Goal: Task Accomplishment & Management: Manage account settings

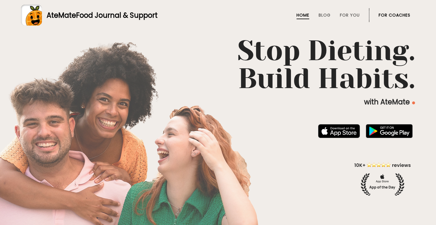
click at [387, 7] on link "AteMate Food Journal & Support" at bounding box center [218, 15] width 394 height 21
click at [389, 13] on link "For Coaches" at bounding box center [394, 15] width 32 height 5
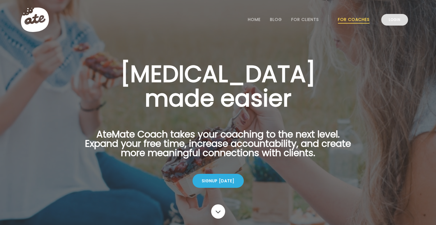
click at [399, 15] on link "Login" at bounding box center [394, 20] width 27 height 12
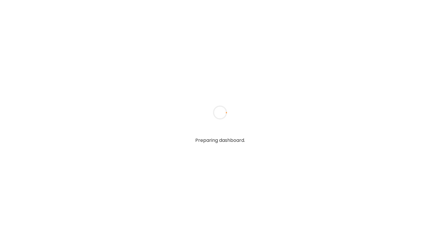
type input "**********"
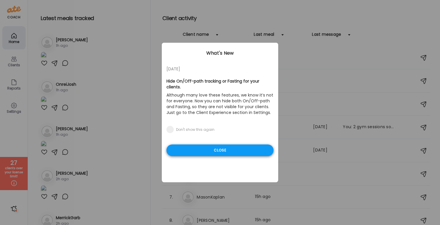
click at [224, 146] on div "Close" at bounding box center [219, 151] width 107 height 12
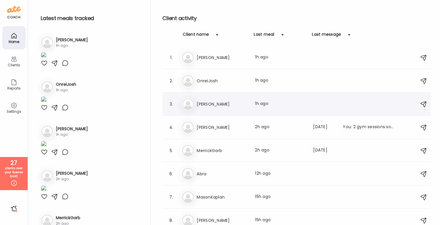
scroll to position [1, 0]
click at [212, 94] on div "3. [PERSON_NAME] Last meal: 1h ago" at bounding box center [296, 102] width 268 height 23
click at [206, 99] on h3 "[PERSON_NAME]" at bounding box center [222, 102] width 51 height 7
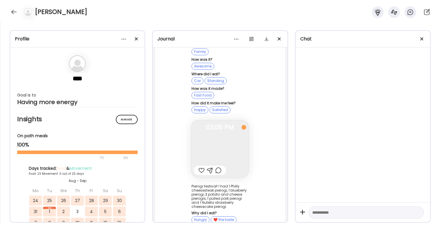
scroll to position [31428, 0]
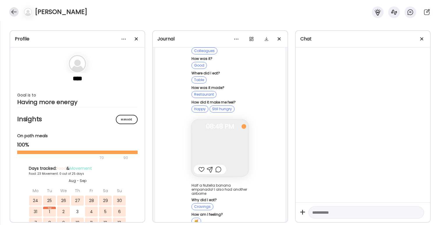
click at [16, 10] on div at bounding box center [13, 11] width 9 height 9
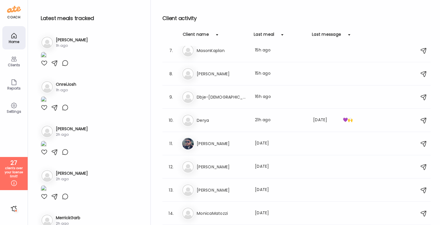
scroll to position [150, 0]
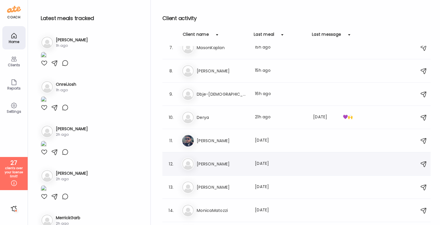
click at [233, 161] on h3 "[PERSON_NAME]" at bounding box center [222, 164] width 51 height 7
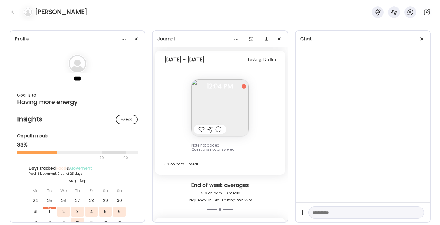
scroll to position [897, 0]
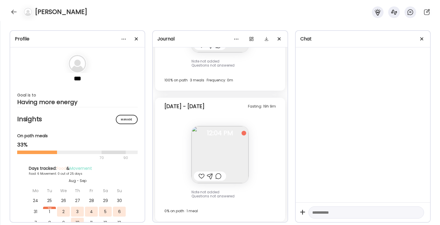
click at [233, 161] on img at bounding box center [220, 154] width 57 height 57
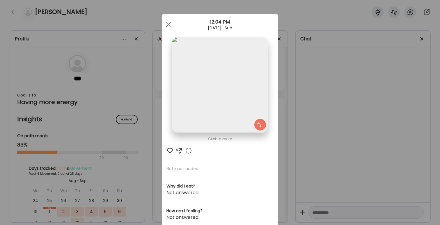
click at [357, 147] on div "Ate Coach Dashboard Wahoo! It’s official Take a moment to set up your Coach Pro…" at bounding box center [220, 112] width 440 height 225
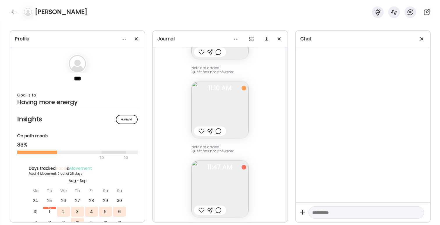
scroll to position [277, 0]
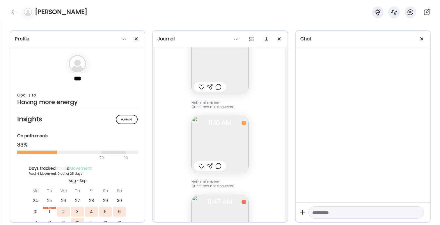
click at [239, 150] on img at bounding box center [220, 144] width 57 height 57
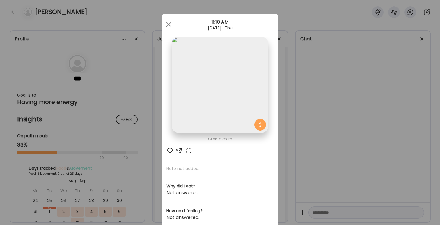
click at [325, 102] on div "Ate Coach Dashboard Wahoo! It’s official Take a moment to set up your Coach Pro…" at bounding box center [220, 112] width 440 height 225
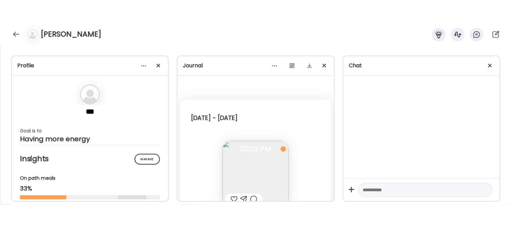
scroll to position [150, 0]
